Goal: Task Accomplishment & Management: Complete application form

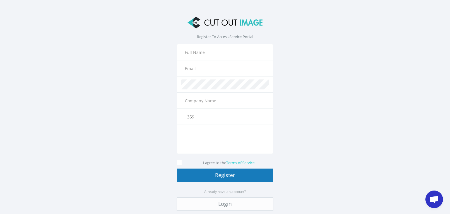
click at [198, 52] on input "text" at bounding box center [225, 52] width 87 height 10
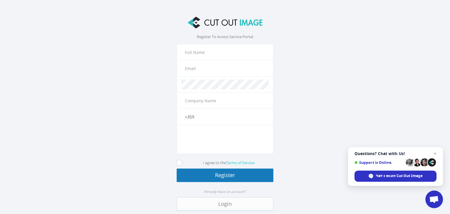
type input "[PERSON_NAME]"
click at [204, 69] on input "text" at bounding box center [225, 68] width 87 height 10
type input "[EMAIL_ADDRESS][DOMAIN_NAME]"
click at [191, 100] on input "text" at bounding box center [225, 101] width 87 height 10
type input "Elite Precious"
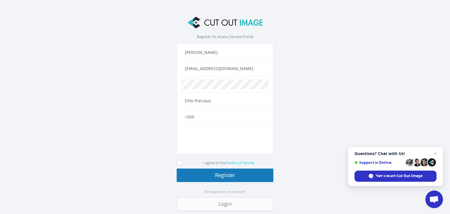
click at [208, 117] on input "+359" at bounding box center [225, 117] width 87 height 10
type input "[PHONE_NUMBER]"
click at [177, 161] on icon at bounding box center [179, 162] width 5 height 5
click at [178, 161] on input "I agree to the Terms of Service" at bounding box center [180, 163] width 4 height 4
checkbox input "true"
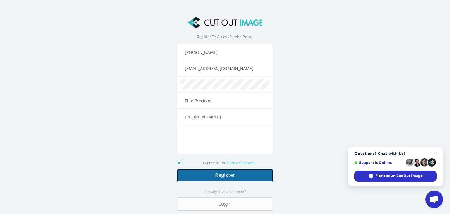
click at [205, 175] on button "Register" at bounding box center [225, 175] width 97 height 13
